Goal: Contribute content: Contribute content

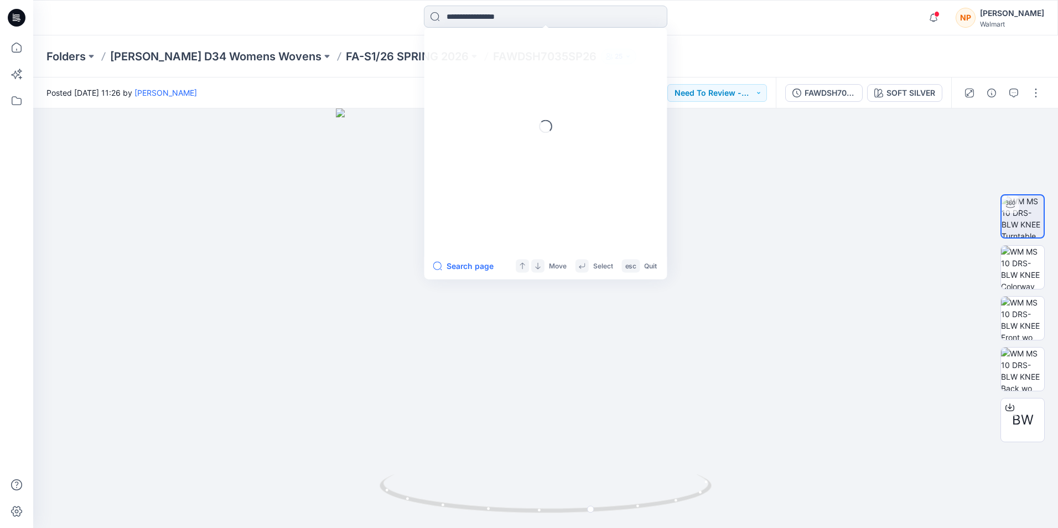
click at [464, 19] on input at bounding box center [545, 17] width 243 height 22
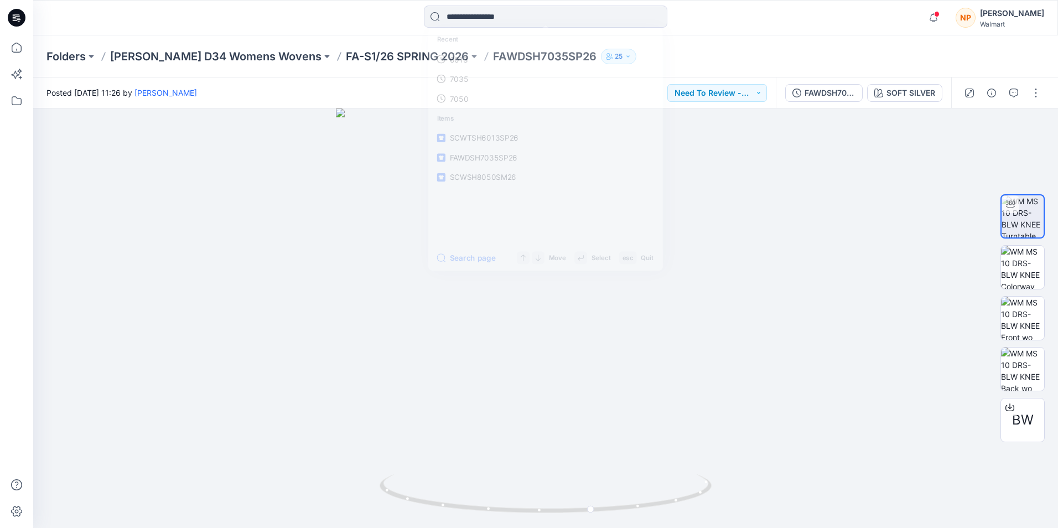
click at [20, 20] on icon at bounding box center [19, 19] width 4 height 1
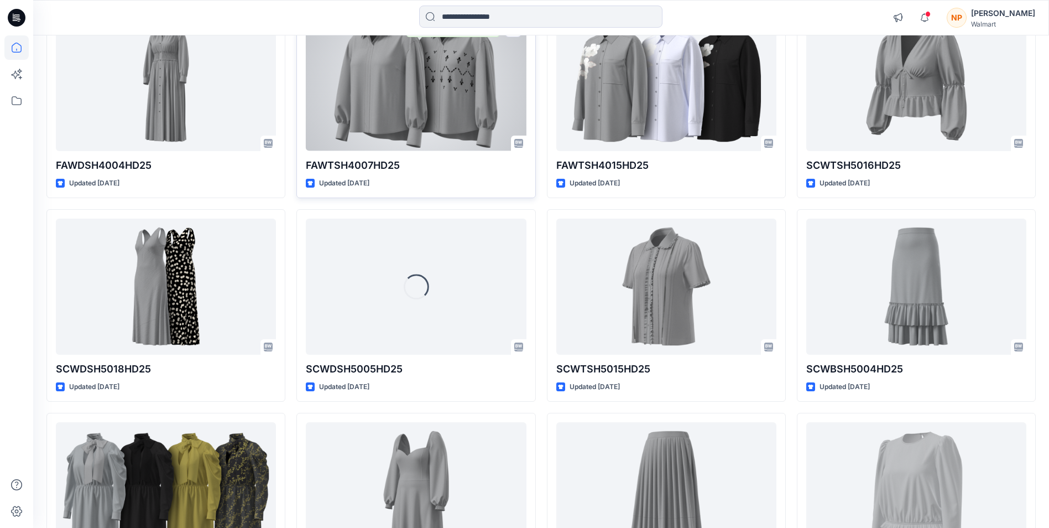
scroll to position [4998, 0]
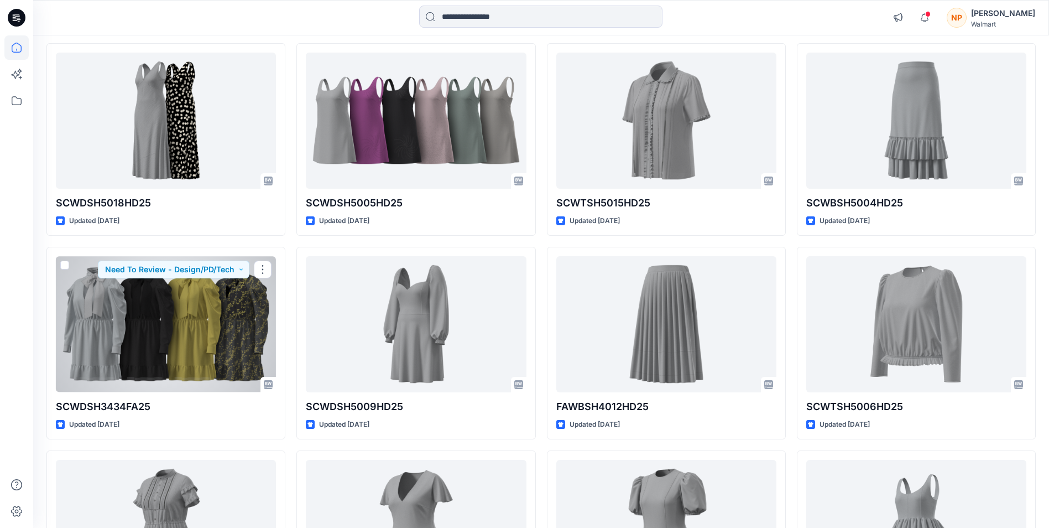
drag, startPoint x: 145, startPoint y: 297, endPoint x: 144, endPoint y: 306, distance: 9.5
click at [144, 298] on div at bounding box center [166, 324] width 220 height 136
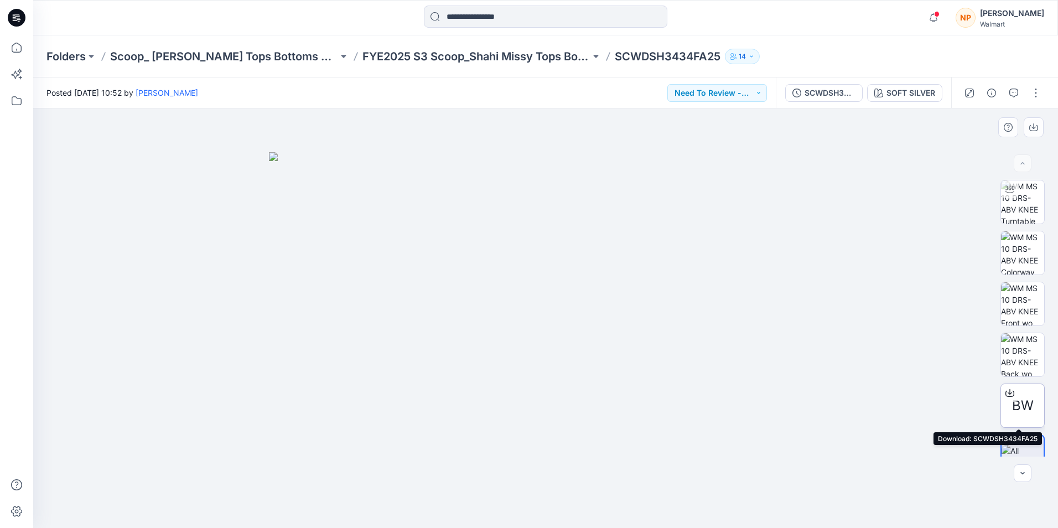
click at [1010, 391] on icon at bounding box center [1009, 394] width 9 height 6
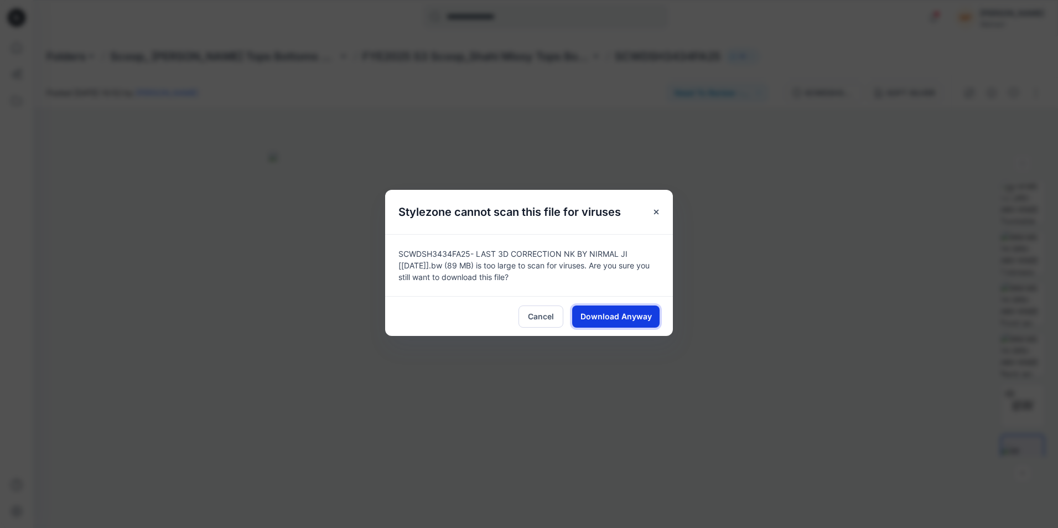
click at [629, 317] on span "Download Anyway" at bounding box center [615, 316] width 71 height 12
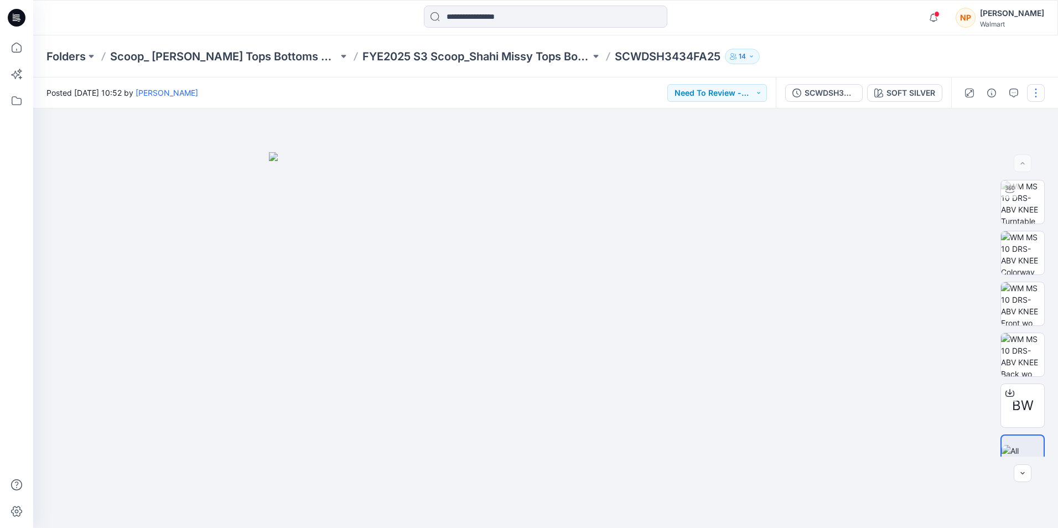
click at [1033, 89] on button "button" at bounding box center [1036, 93] width 18 height 18
click at [959, 147] on p "Edit" at bounding box center [965, 150] width 14 height 12
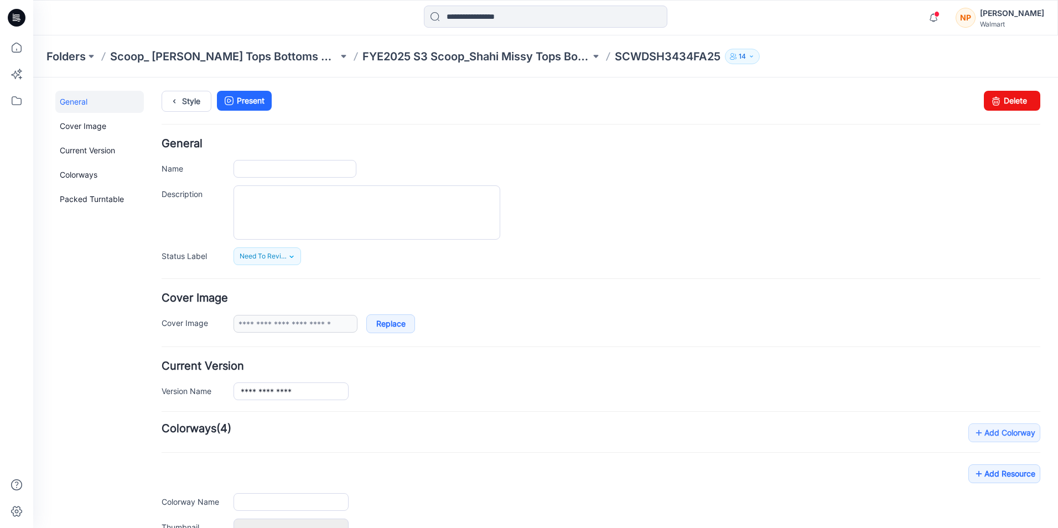
type input "**********"
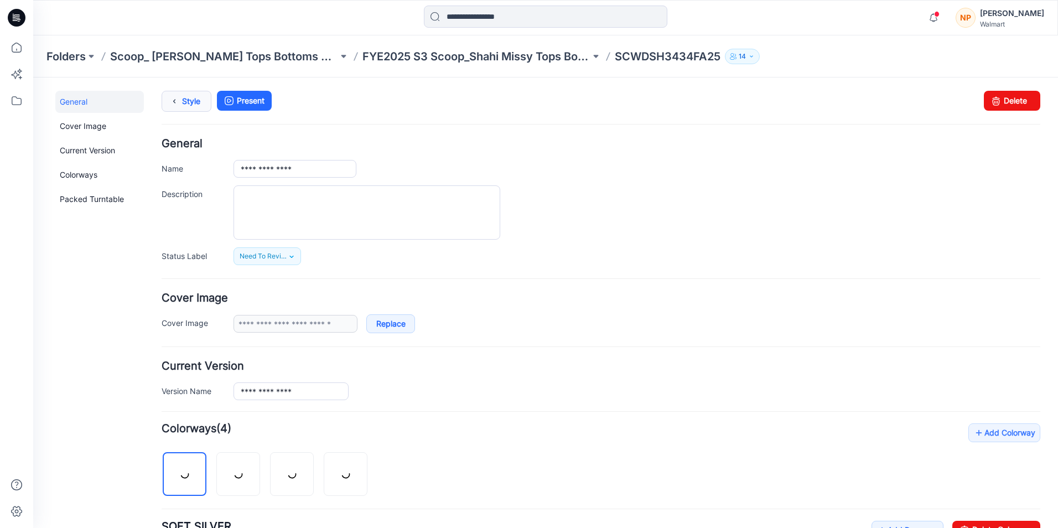
click at [183, 107] on link "Style" at bounding box center [187, 101] width 50 height 21
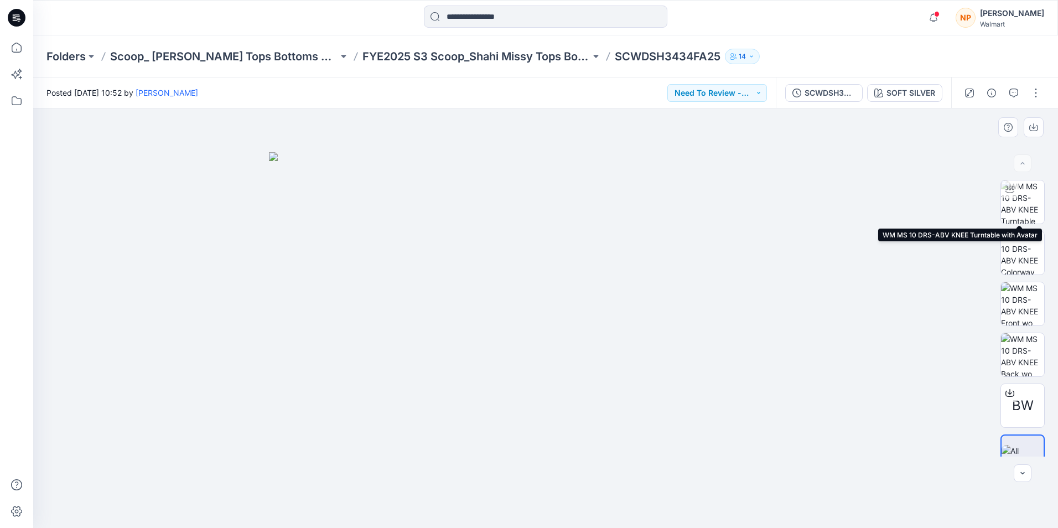
drag, startPoint x: 1018, startPoint y: 195, endPoint x: 953, endPoint y: 223, distance: 70.8
click at [1018, 195] on img at bounding box center [1022, 201] width 43 height 43
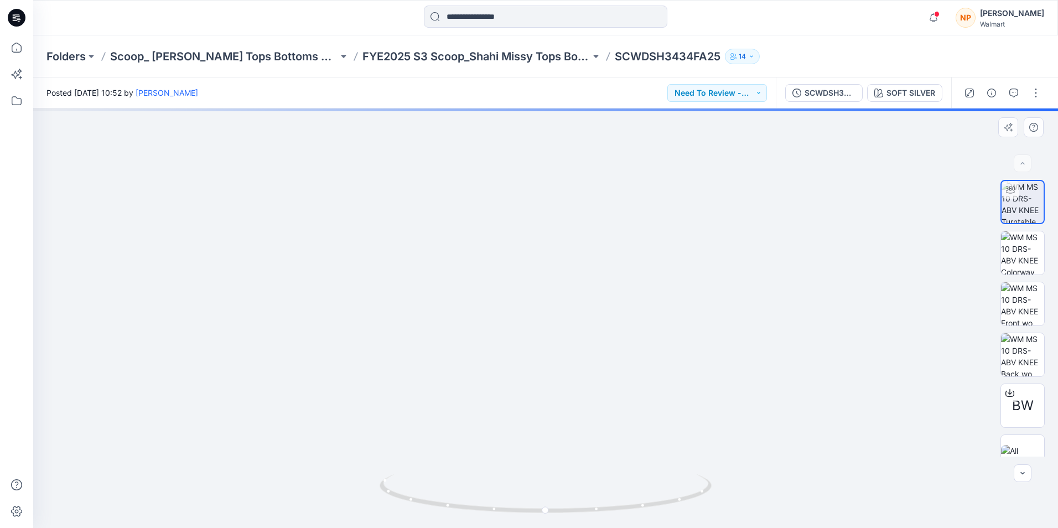
drag, startPoint x: 532, startPoint y: 343, endPoint x: 531, endPoint y: 453, distance: 110.1
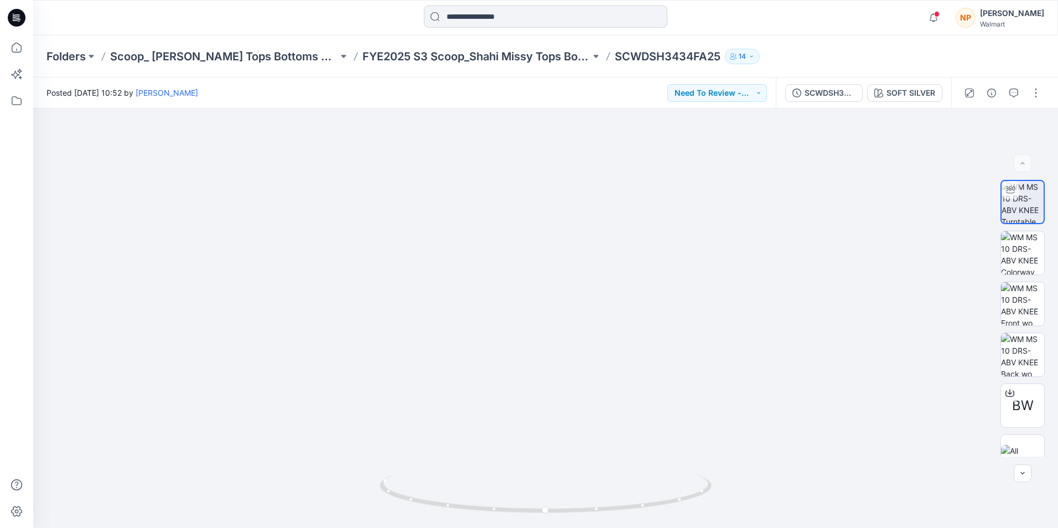
drag, startPoint x: 500, startPoint y: 13, endPoint x: 504, endPoint y: 18, distance: 6.3
click at [500, 13] on input at bounding box center [545, 17] width 243 height 22
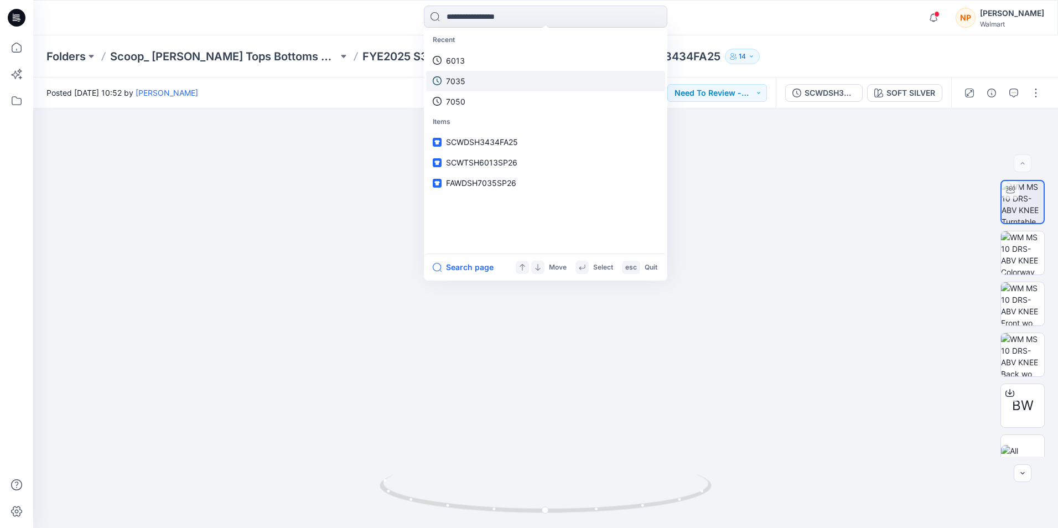
click at [481, 81] on link "7035" at bounding box center [545, 81] width 239 height 20
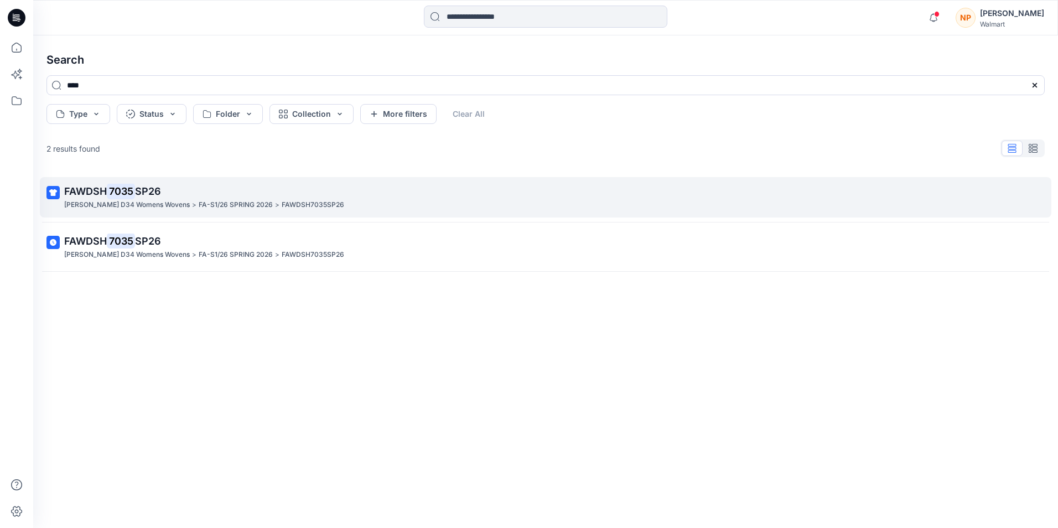
click at [91, 191] on span "FAWDSH" at bounding box center [85, 191] width 43 height 12
